Goal: Information Seeking & Learning: Check status

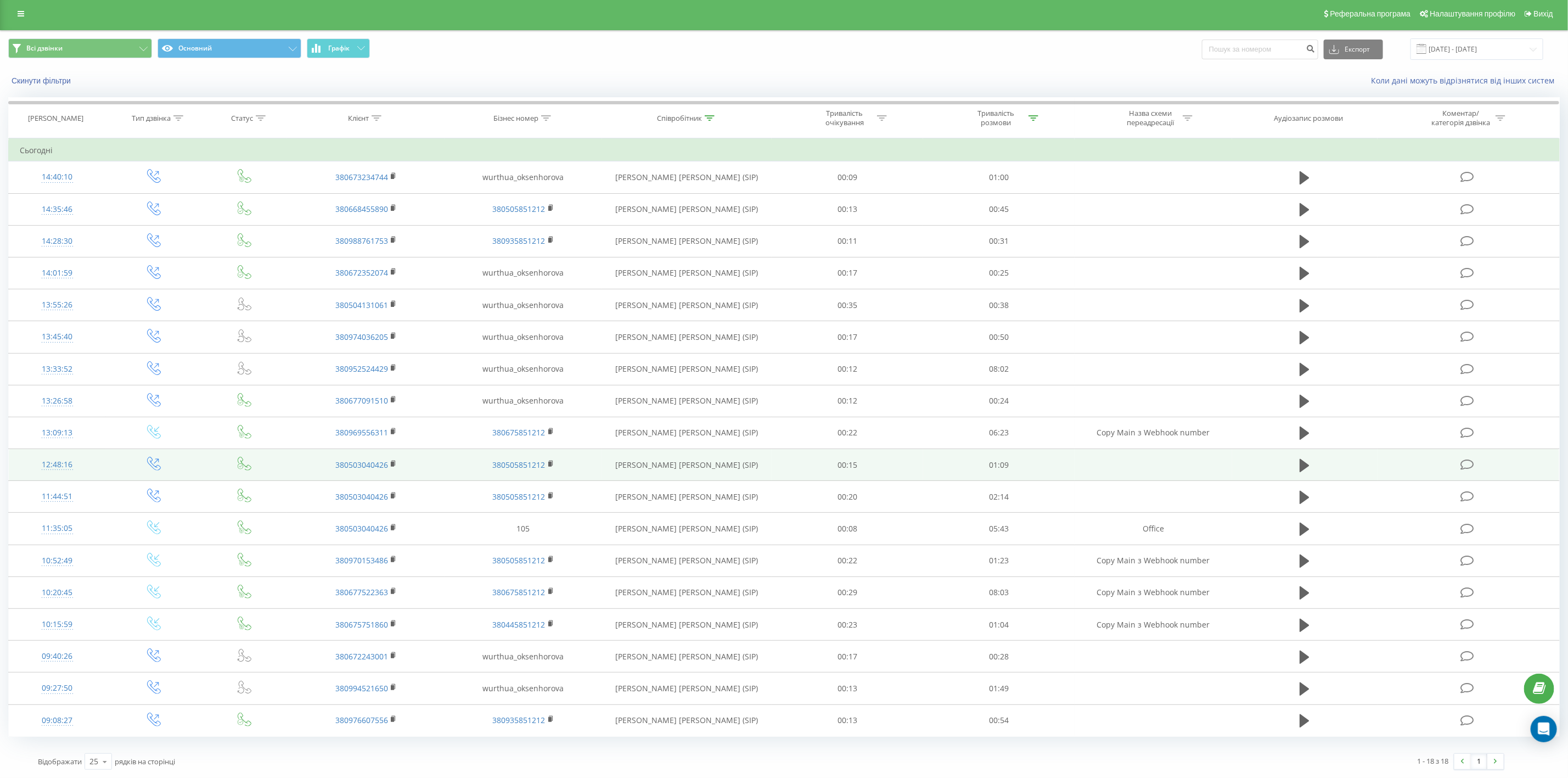
scroll to position [8, 0]
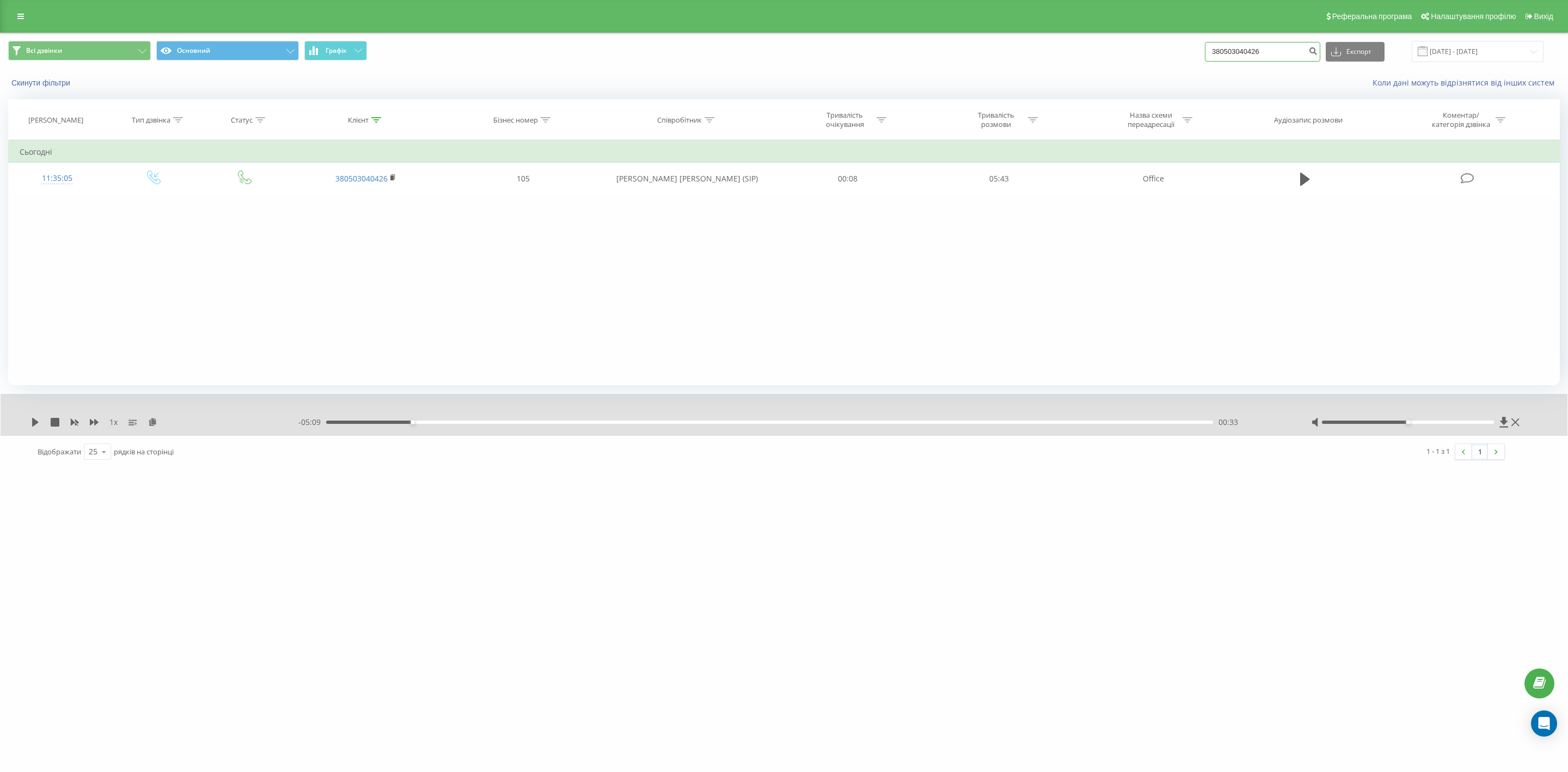
drag, startPoint x: 1282, startPoint y: 50, endPoint x: 1173, endPoint y: 46, distance: 109.1
click at [1173, 46] on div "Всі дзвінки Основний Графік 380503040426 Експорт .csv .xls .xlsx 21.05.2025 - 2…" at bounding box center [783, 51] width 1552 height 21
paste input "1355"
type input "380503041355"
click at [1317, 47] on icon "submit" at bounding box center [1313, 50] width 9 height 7
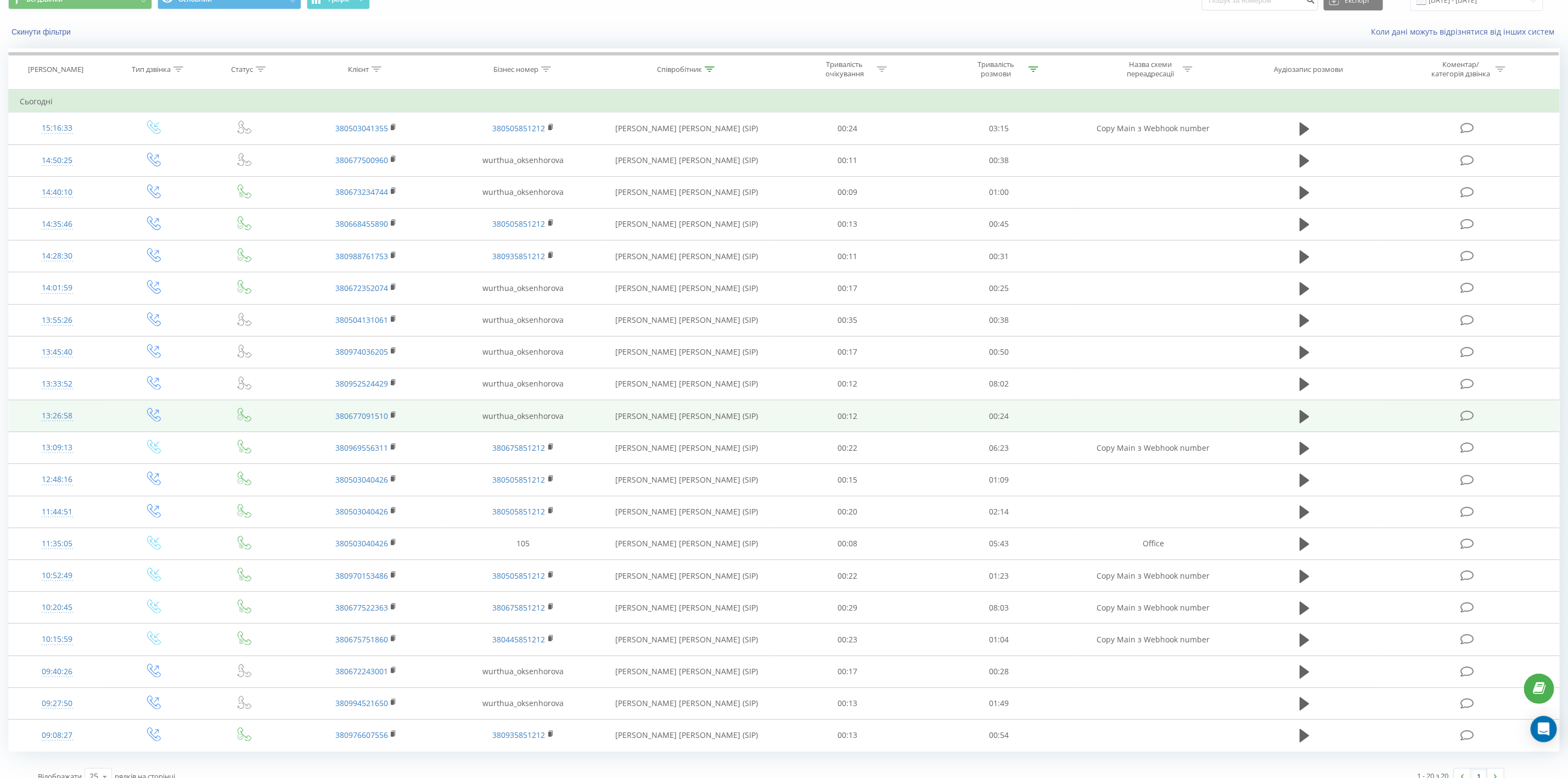
scroll to position [73, 0]
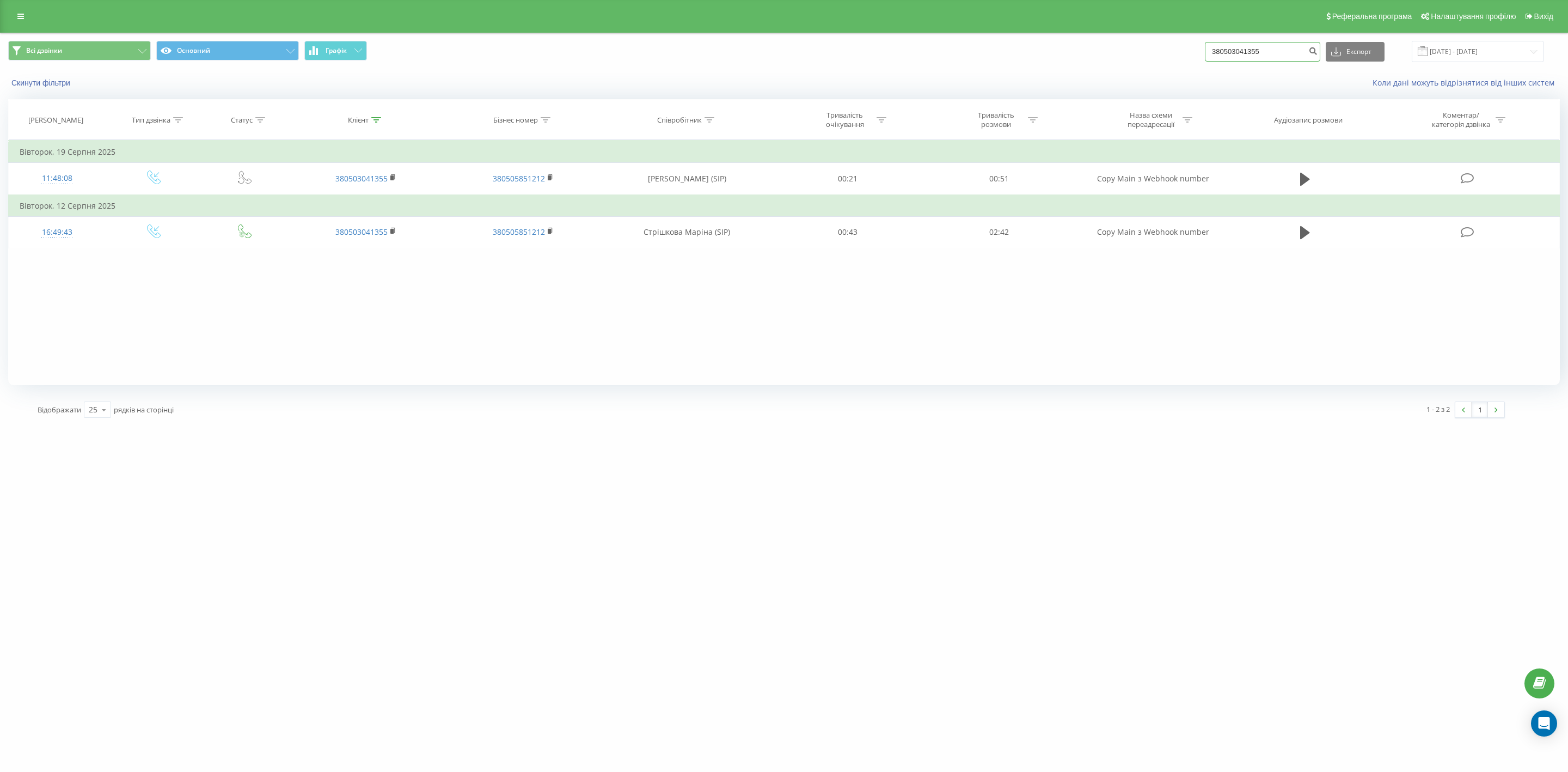
drag, startPoint x: 1292, startPoint y: 49, endPoint x: 1185, endPoint y: 51, distance: 107.0
click at [1185, 51] on div "Всі дзвінки Основний Графік 380503041355 Експорт .csv .xls .xlsx 21.05.2025 - 2…" at bounding box center [783, 51] width 1552 height 21
paste input "675285511"
type input "380675285511"
click at [1317, 51] on icon "submit" at bounding box center [1313, 50] width 9 height 7
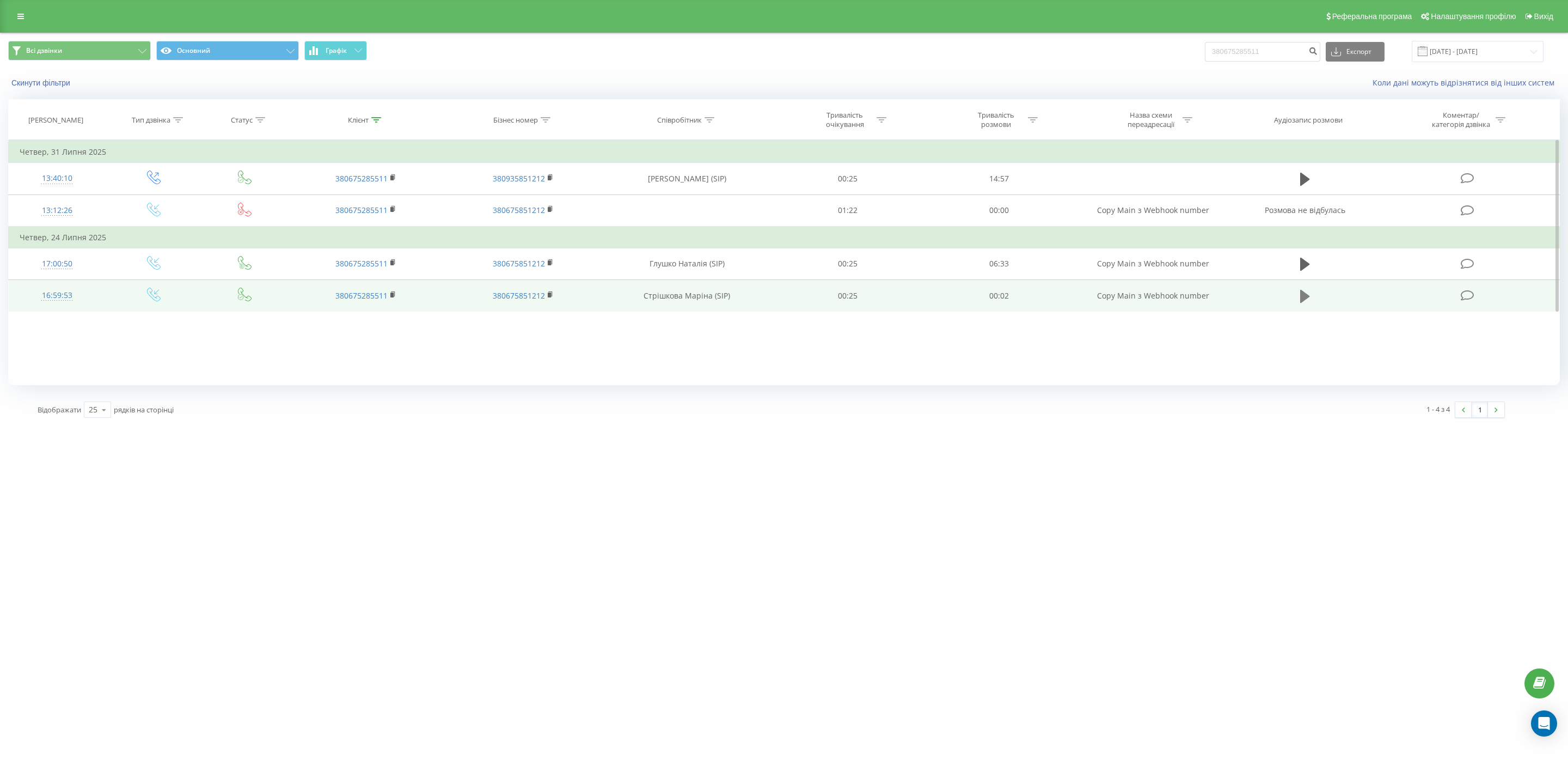
click at [1300, 296] on icon at bounding box center [1305, 296] width 10 height 13
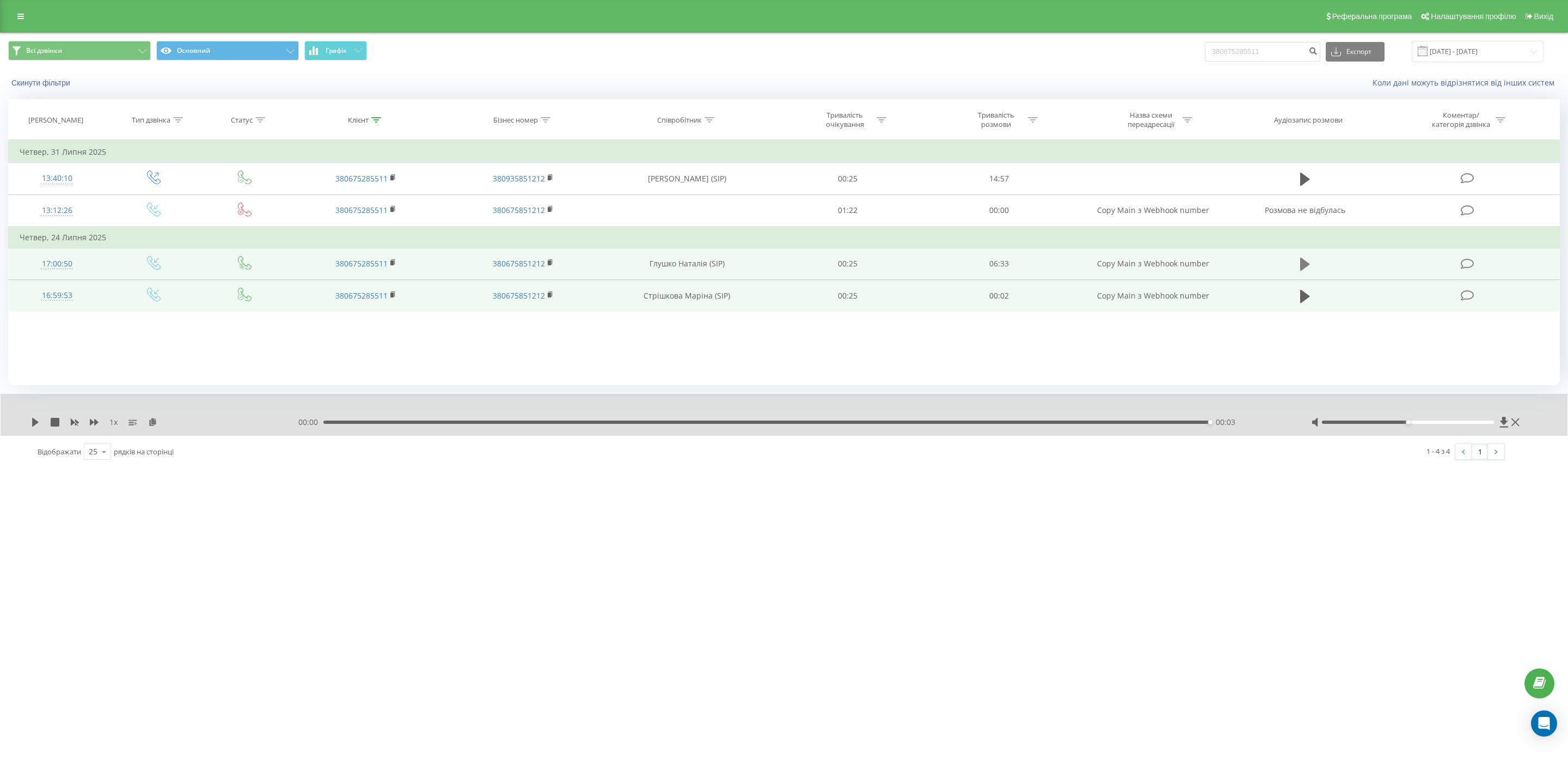
click at [1302, 261] on icon at bounding box center [1305, 265] width 10 height 13
click at [366, 421] on div "00:17" at bounding box center [770, 422] width 887 height 3
click at [384, 421] on div "00:25" at bounding box center [770, 422] width 887 height 3
click at [405, 421] on div "00:29" at bounding box center [770, 422] width 887 height 3
click at [72, 421] on icon at bounding box center [75, 423] width 8 height 7
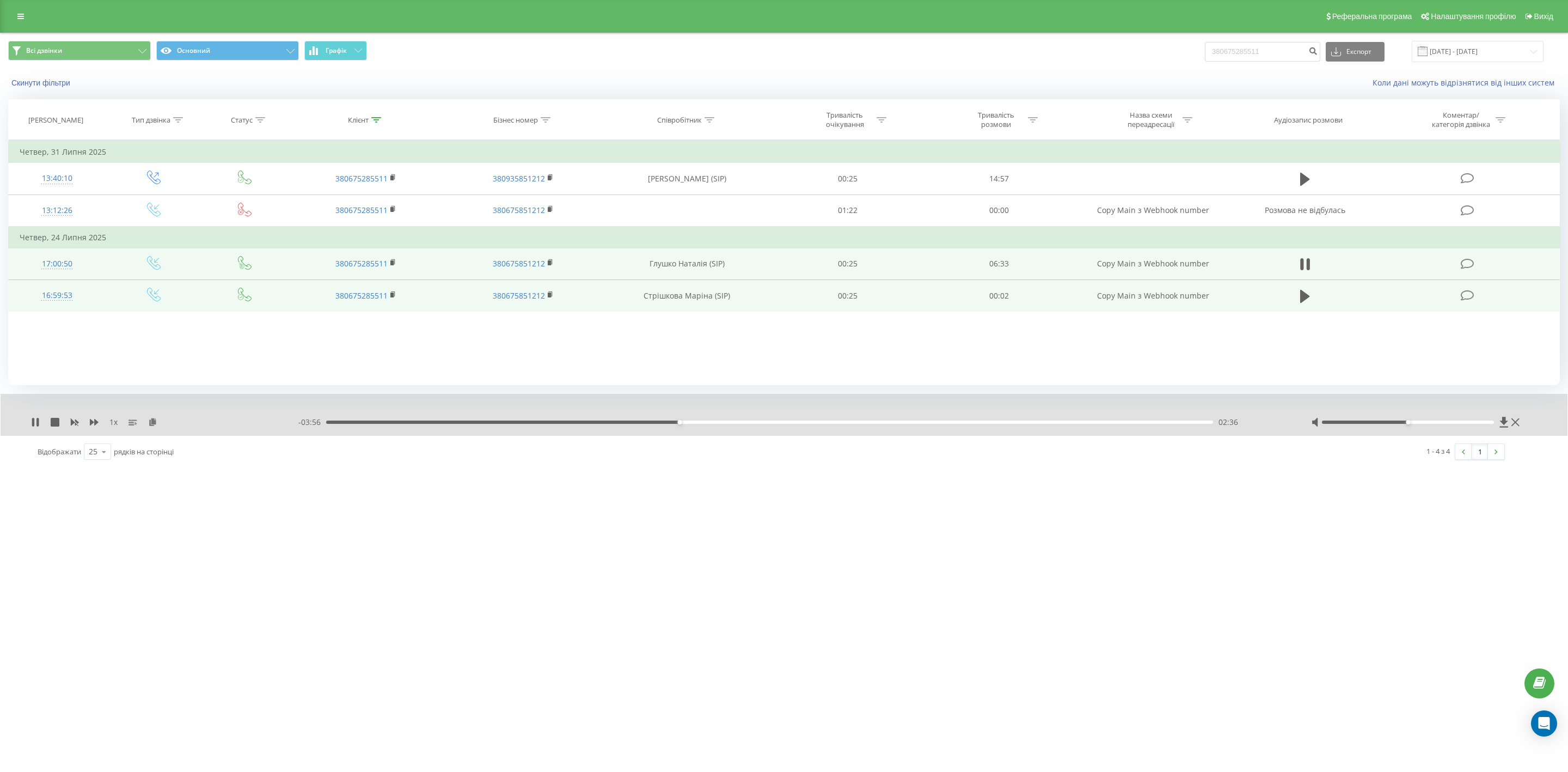
click at [691, 424] on div "- 03:56 02:36 02:36" at bounding box center [791, 422] width 985 height 11
click at [693, 424] on div "02:37" at bounding box center [770, 422] width 887 height 3
click at [714, 421] on div "02:44" at bounding box center [770, 422] width 887 height 3
drag, startPoint x: 734, startPoint y: 421, endPoint x: 741, endPoint y: 422, distance: 7.1
click at [735, 421] on div "03:00" at bounding box center [770, 422] width 887 height 3
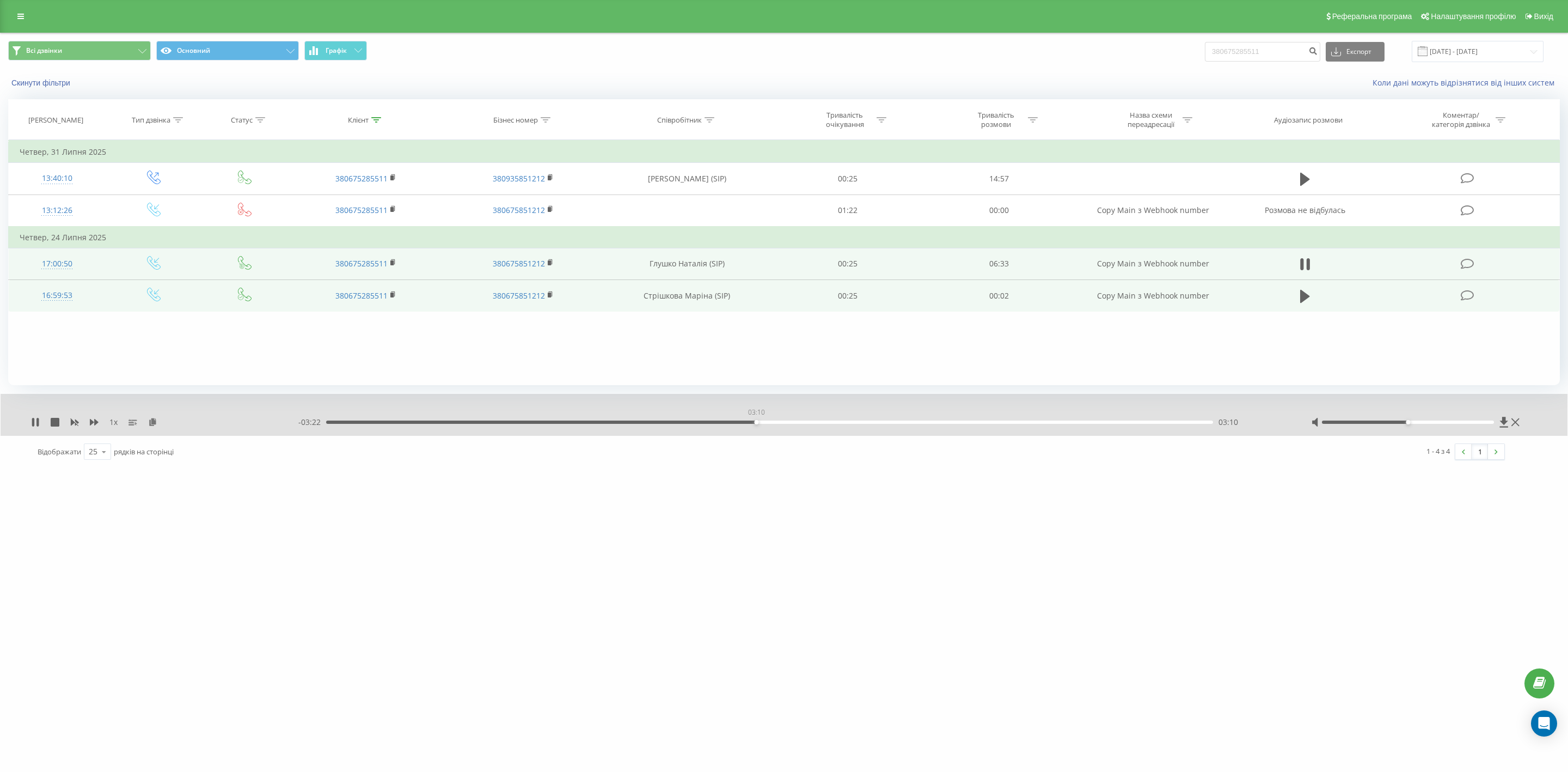
click at [756, 422] on div "03:10" at bounding box center [770, 422] width 887 height 3
click at [774, 421] on div "03:18" at bounding box center [770, 422] width 887 height 3
click at [797, 422] on div "03:20" at bounding box center [770, 422] width 887 height 3
click at [822, 422] on div "03:40" at bounding box center [770, 422] width 887 height 3
click at [848, 421] on div "03:41" at bounding box center [770, 422] width 887 height 3
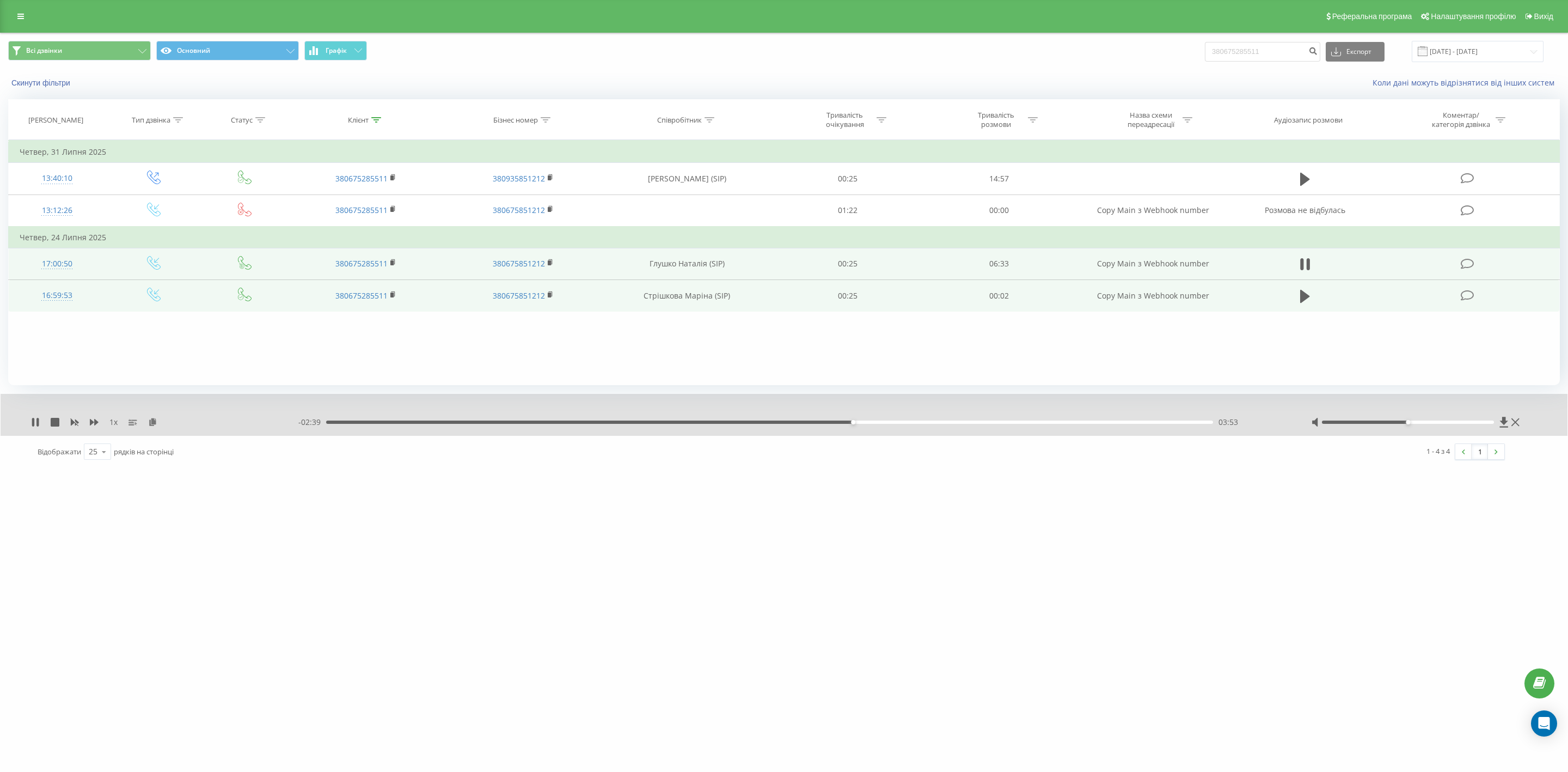
click at [869, 421] on div "03:53" at bounding box center [770, 422] width 887 height 3
click at [888, 421] on div "04:09" at bounding box center [770, 422] width 887 height 3
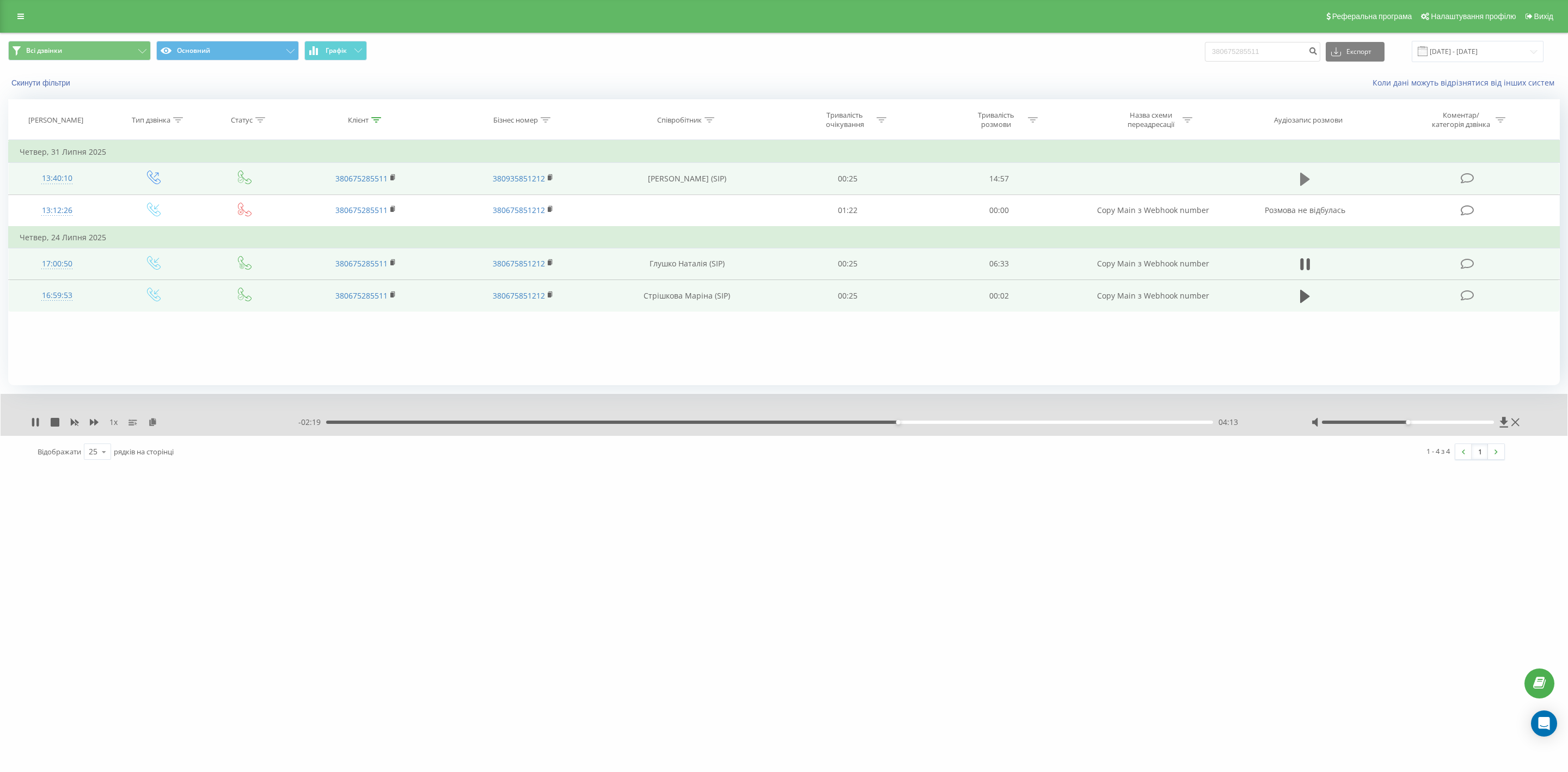
click at [1304, 178] on icon at bounding box center [1305, 179] width 10 height 13
click at [72, 419] on icon at bounding box center [74, 421] width 9 height 9
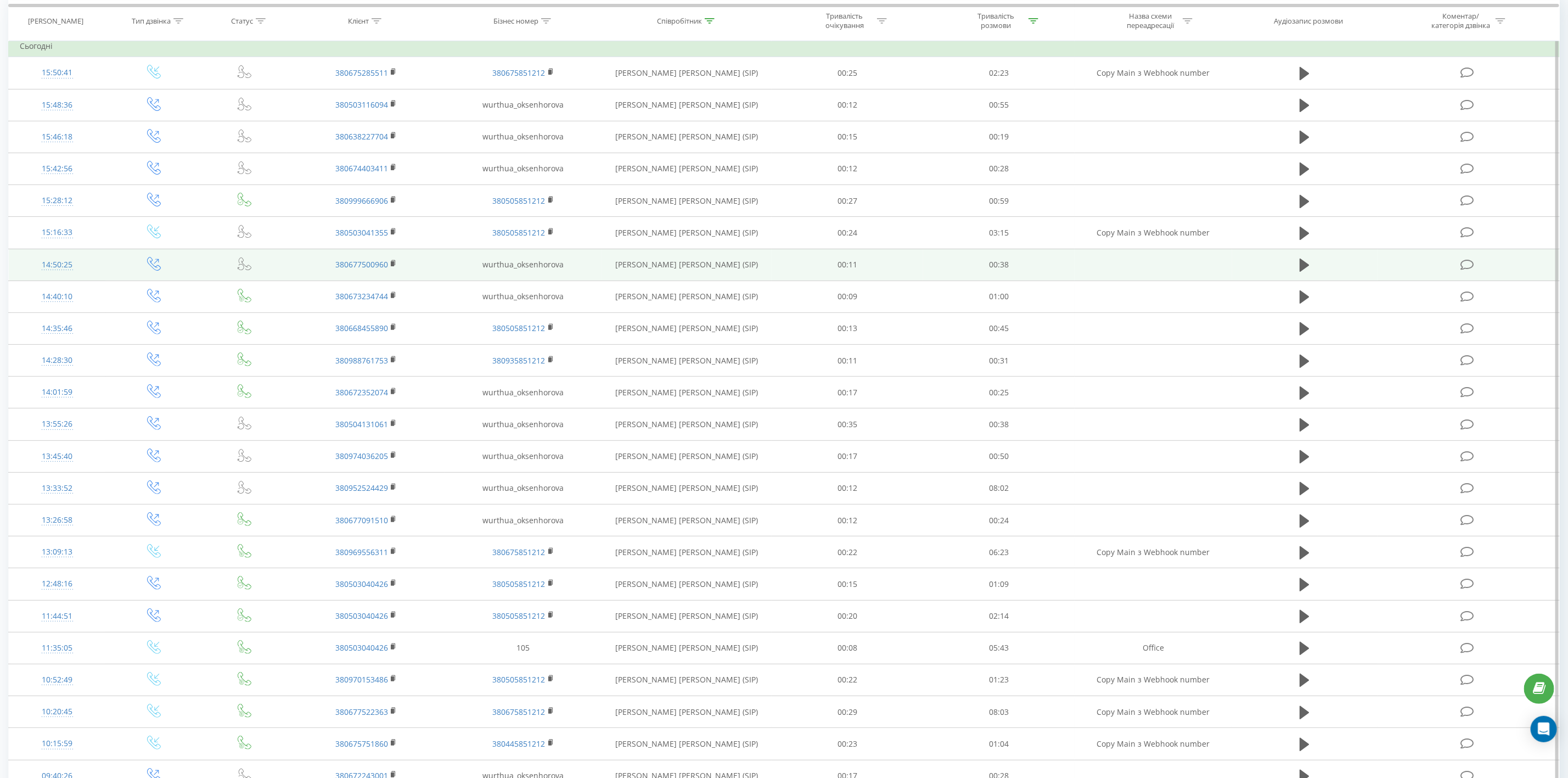
scroll to position [234, 0]
